Goal: Task Accomplishment & Management: Manage account settings

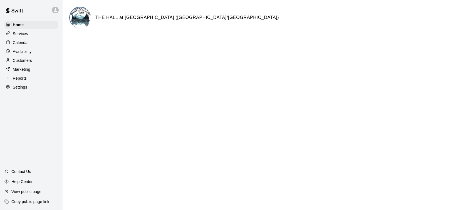
click at [29, 41] on div "Calendar" at bounding box center [31, 42] width 54 height 8
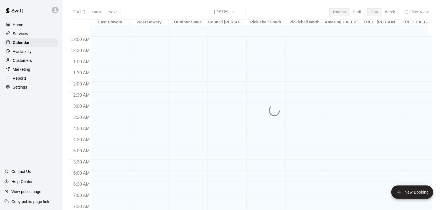
scroll to position [337, 0]
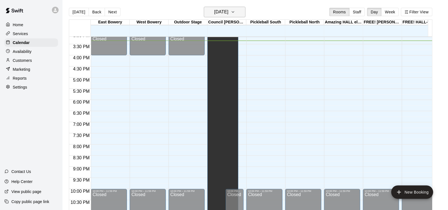
click at [235, 13] on icon "button" at bounding box center [233, 12] width 4 height 7
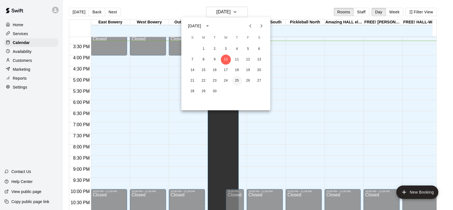
click at [236, 79] on button "25" at bounding box center [237, 81] width 10 height 10
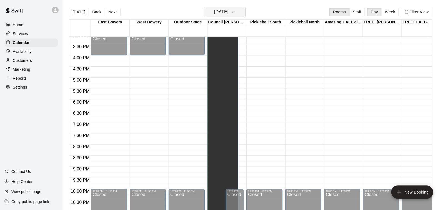
click at [240, 10] on button "[DATE]" at bounding box center [225, 12] width 42 height 11
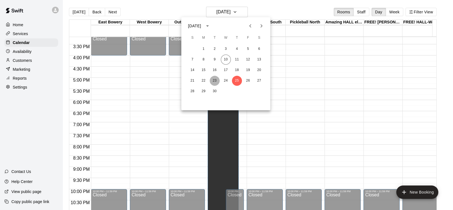
click at [213, 79] on button "23" at bounding box center [215, 81] width 10 height 10
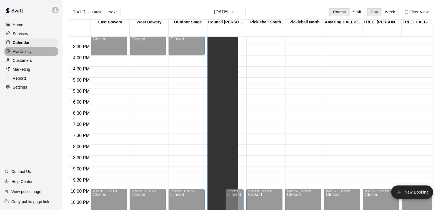
click at [28, 52] on p "Availability" at bounding box center [22, 52] width 19 height 6
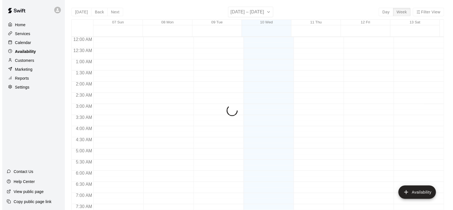
scroll to position [341, 0]
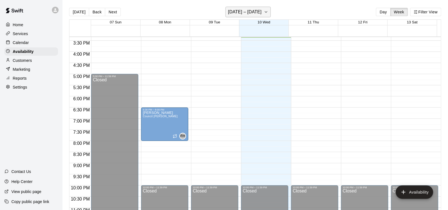
click at [267, 13] on icon "button" at bounding box center [266, 12] width 4 height 7
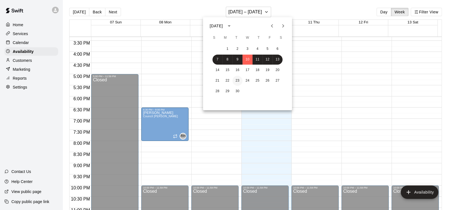
click at [239, 81] on button "23" at bounding box center [237, 81] width 10 height 10
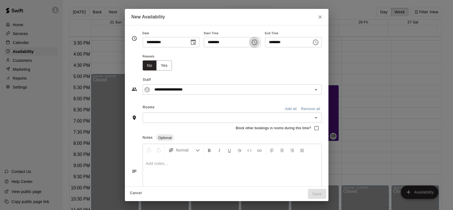
click at [257, 40] on icon "Choose time, selected time is 6:30 PM" at bounding box center [254, 42] width 7 height 7
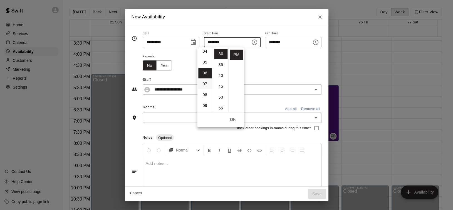
scroll to position [37, 0]
click at [203, 70] on li "05" at bounding box center [204, 71] width 13 height 10
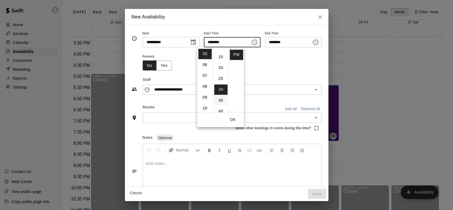
scroll to position [0, 0]
click at [220, 53] on li "00" at bounding box center [220, 53] width 13 height 10
type input "********"
click at [299, 42] on input "********" at bounding box center [286, 42] width 43 height 10
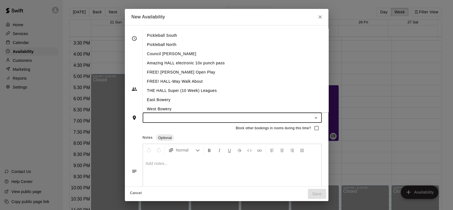
click at [163, 118] on input "text" at bounding box center [227, 117] width 166 height 7
click at [166, 53] on li "Council [PERSON_NAME]" at bounding box center [244, 53] width 204 height 9
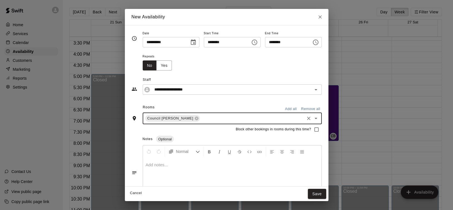
scroll to position [19, 0]
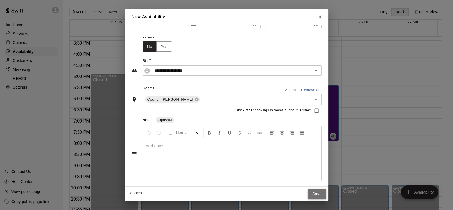
click at [326, 195] on button "Save" at bounding box center [317, 193] width 18 height 10
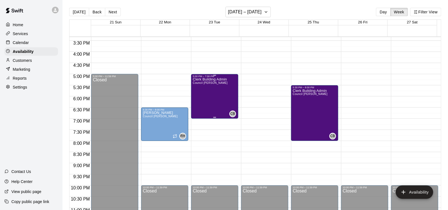
click at [221, 86] on div "Clerk Building Admin Council [PERSON_NAME]" at bounding box center [210, 183] width 35 height 210
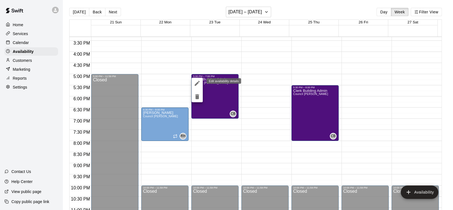
click at [196, 84] on icon "edit" at bounding box center [197, 83] width 5 height 5
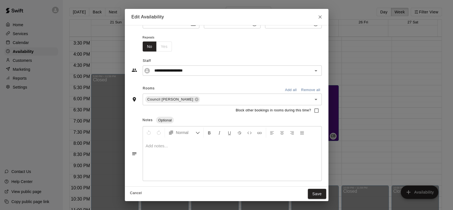
click at [186, 154] on div at bounding box center [232, 160] width 178 height 42
click at [326, 195] on button "Save" at bounding box center [317, 193] width 18 height 10
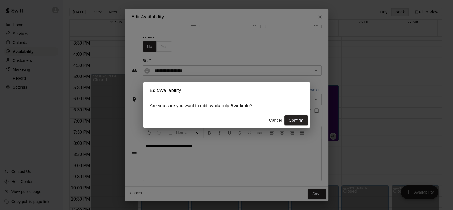
click at [297, 120] on button "Confirm" at bounding box center [295, 120] width 23 height 10
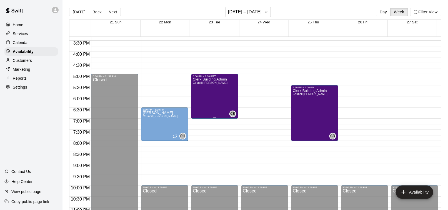
click at [224, 96] on div "Clerk Building Admin Council [PERSON_NAME]" at bounding box center [210, 183] width 35 height 210
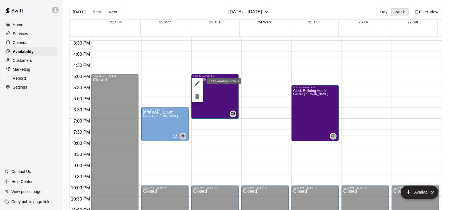
click at [196, 81] on icon "edit" at bounding box center [197, 83] width 7 height 7
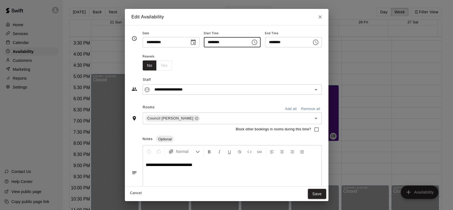
click at [225, 43] on input "********" at bounding box center [225, 42] width 43 height 10
type input "********"
click at [326, 194] on button "Save" at bounding box center [317, 193] width 18 height 10
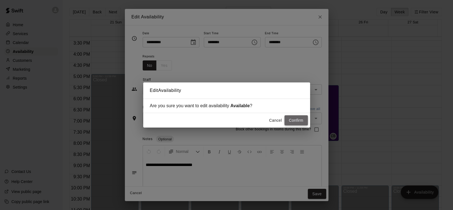
click at [293, 118] on button "Confirm" at bounding box center [295, 120] width 23 height 10
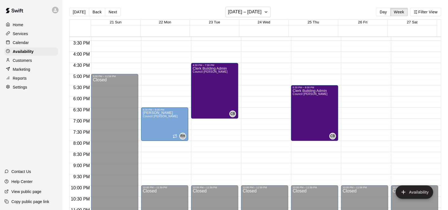
click at [30, 44] on div "Calendar" at bounding box center [31, 42] width 54 height 8
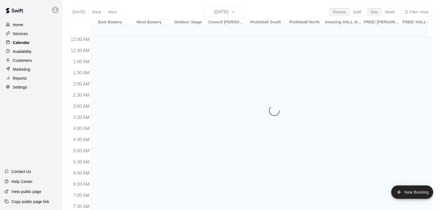
scroll to position [337, 0]
